Goal: Task Accomplishment & Management: Use online tool/utility

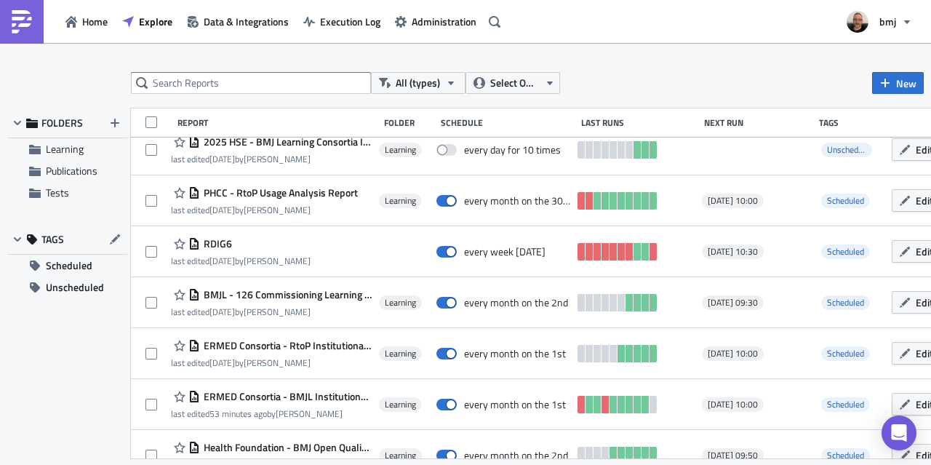
scroll to position [527, 0]
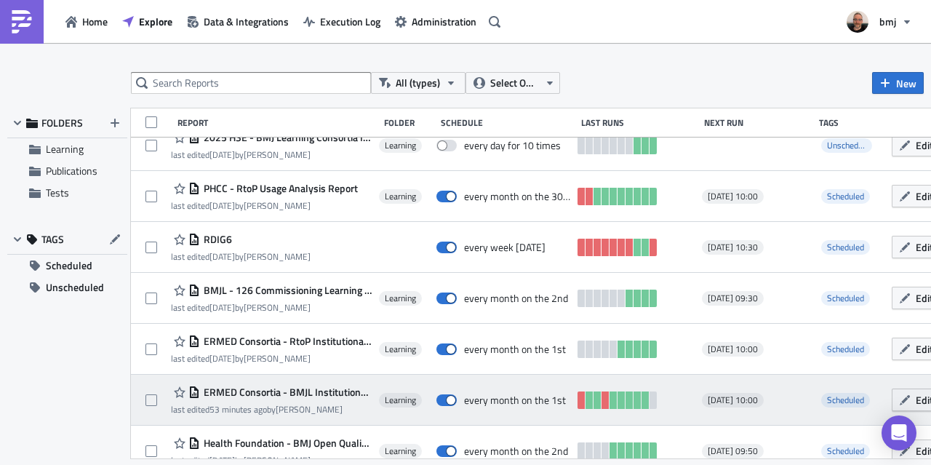
click at [911, 391] on button "Edit" at bounding box center [916, 399] width 49 height 23
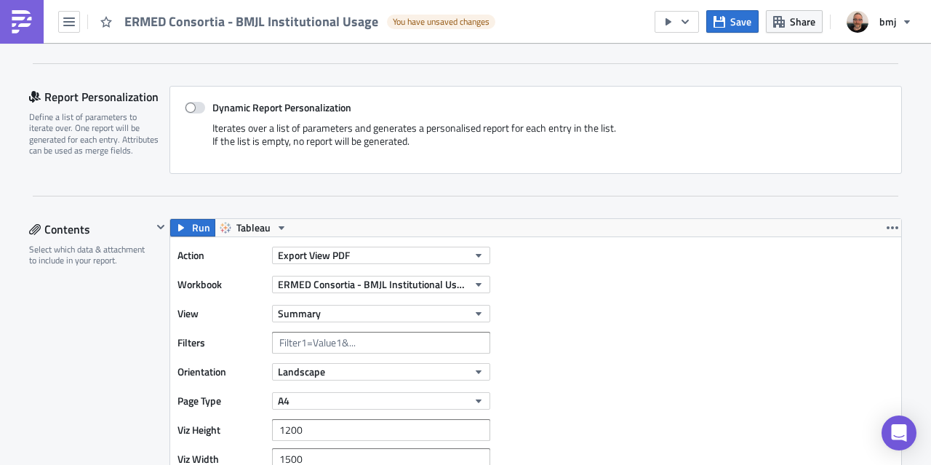
scroll to position [344, 0]
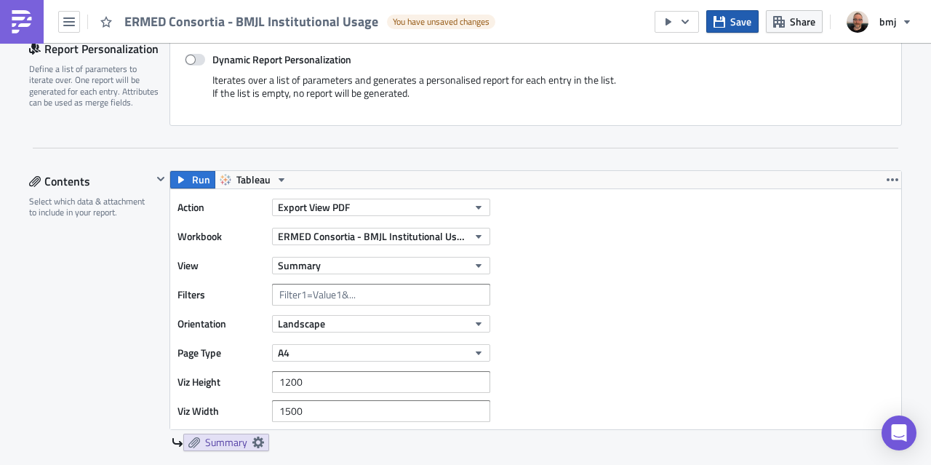
click at [733, 15] on span "Save" at bounding box center [740, 21] width 21 height 15
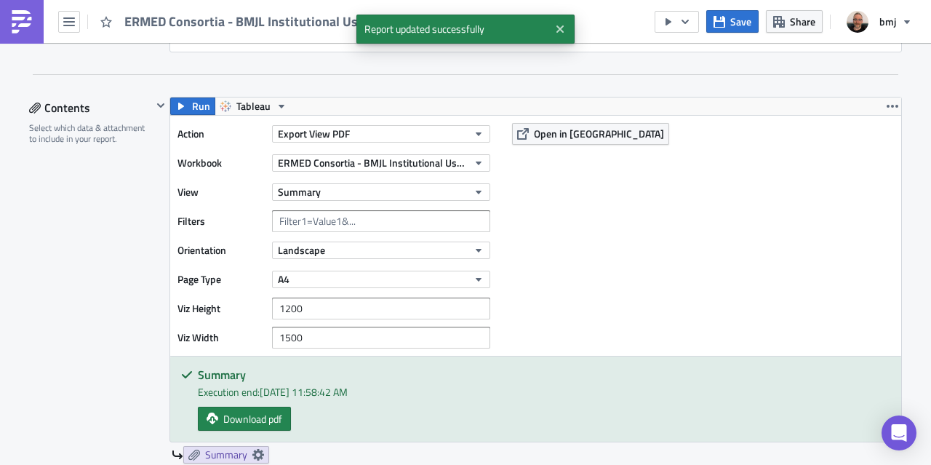
scroll to position [418, 0]
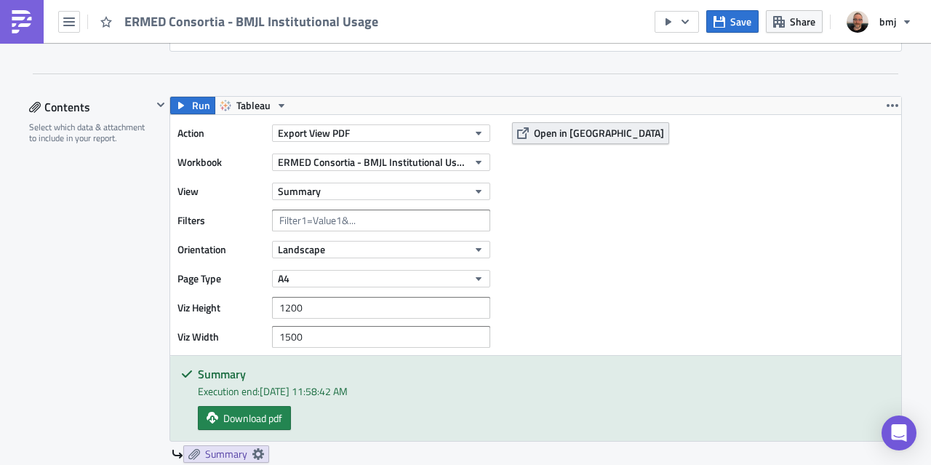
click at [556, 130] on span "Open in [GEOGRAPHIC_DATA]" at bounding box center [599, 132] width 130 height 15
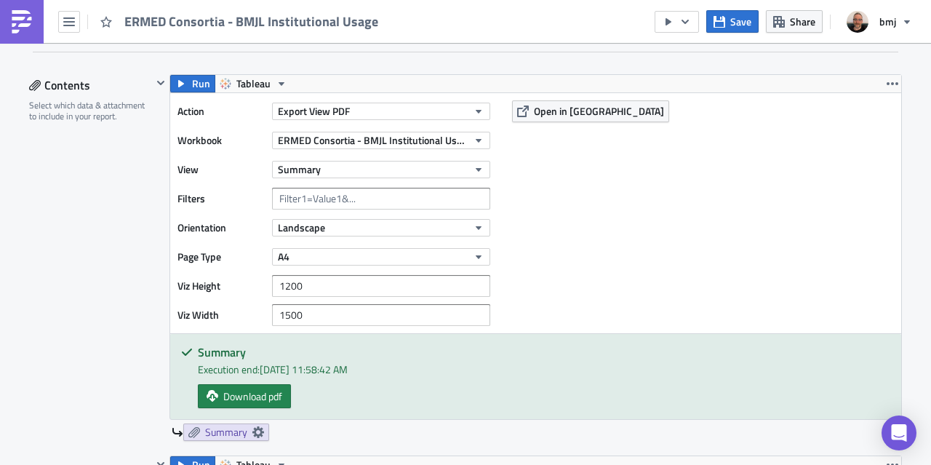
scroll to position [441, 0]
click at [746, 23] on span "Save" at bounding box center [740, 21] width 21 height 15
click at [739, 27] on span "Save" at bounding box center [740, 21] width 21 height 15
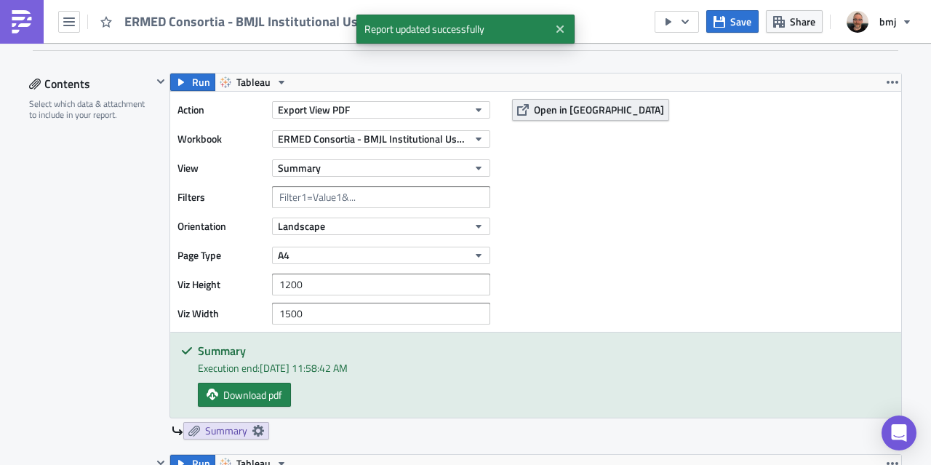
click at [551, 109] on span "Open in [GEOGRAPHIC_DATA]" at bounding box center [599, 109] width 130 height 15
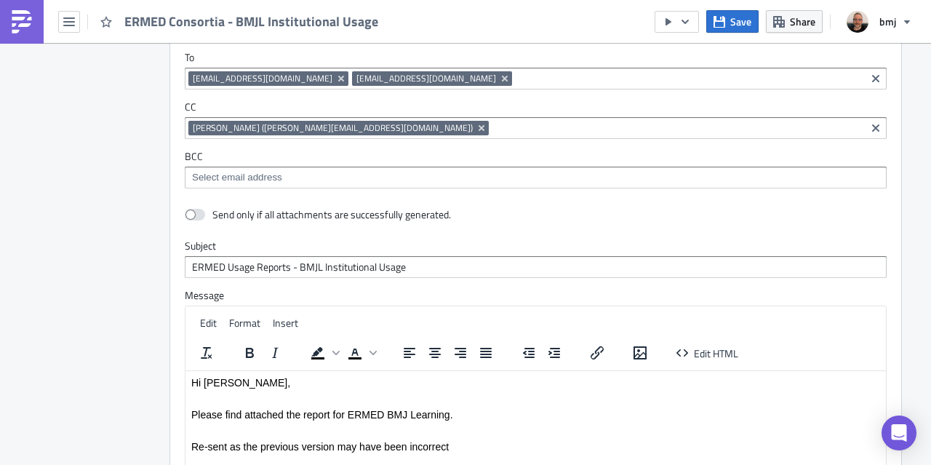
scroll to position [3413, 0]
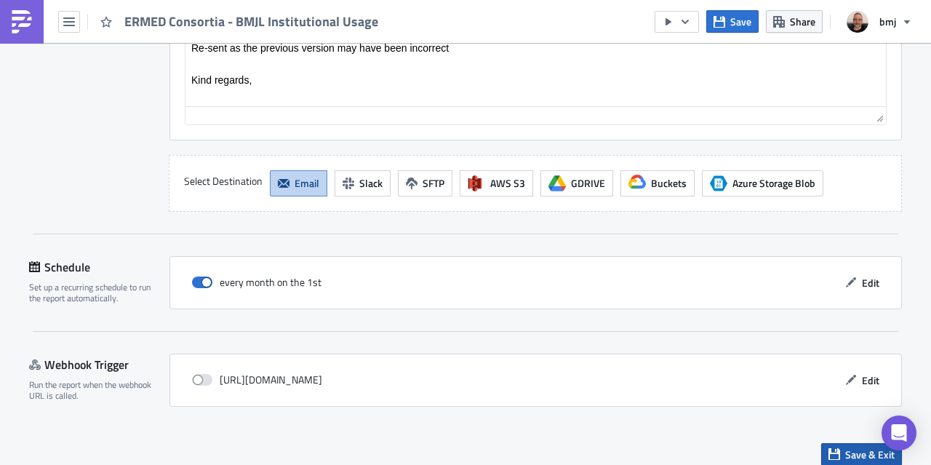
click at [832, 448] on icon "button" at bounding box center [834, 454] width 12 height 12
